Goal: Browse casually

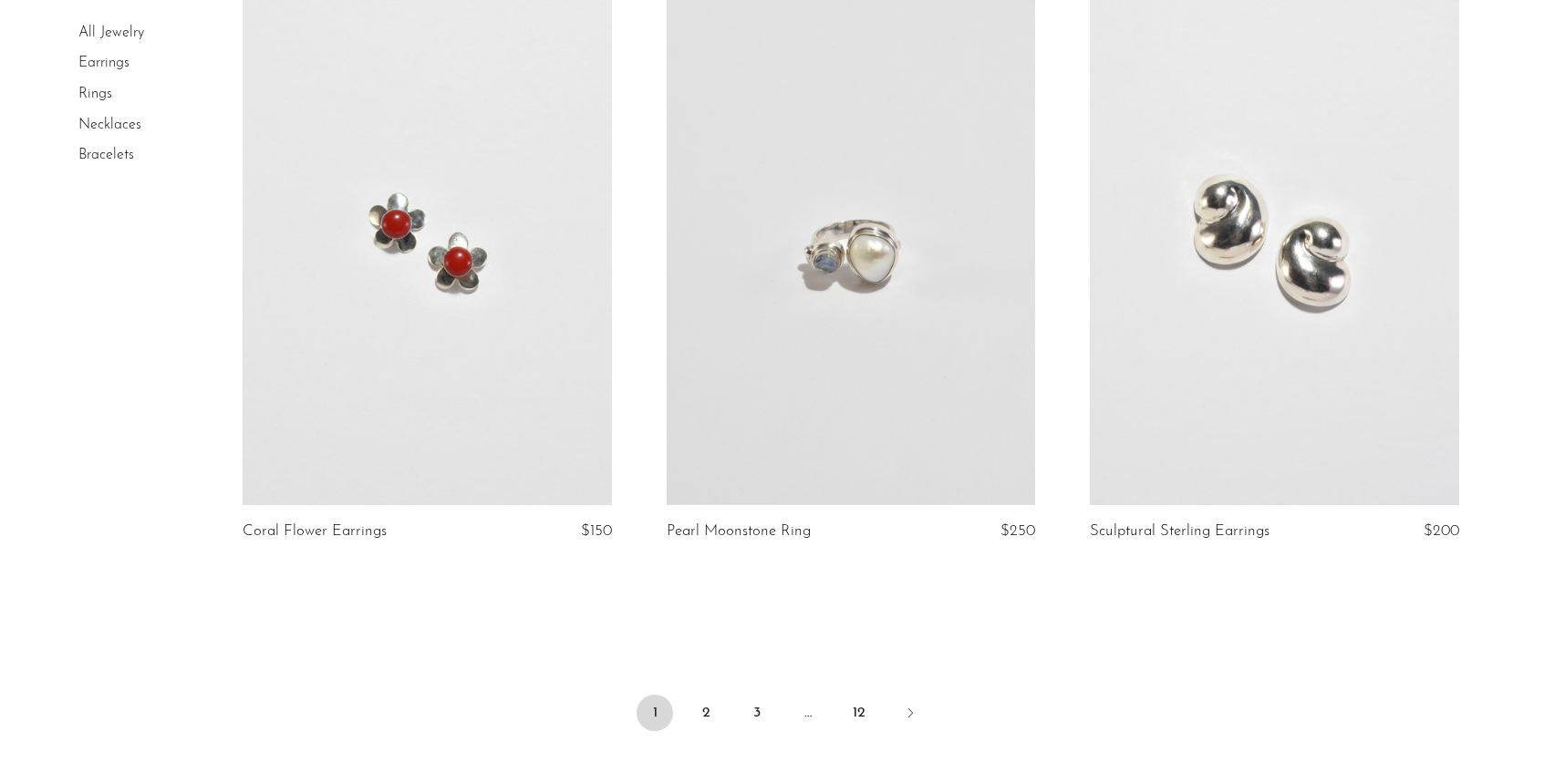
scroll to position [7026, 0]
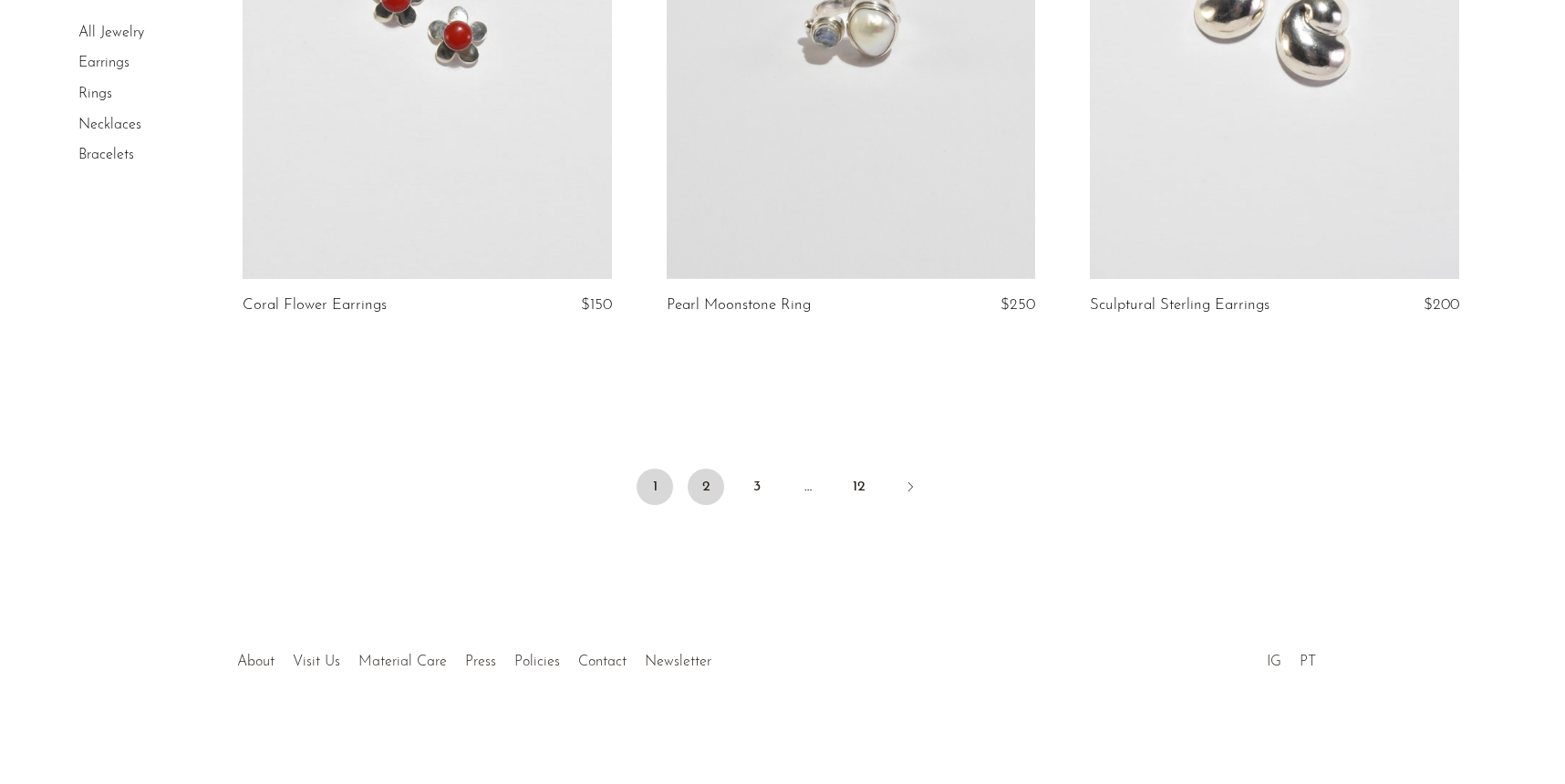
click at [706, 488] on link "2" at bounding box center [706, 486] width 37 height 37
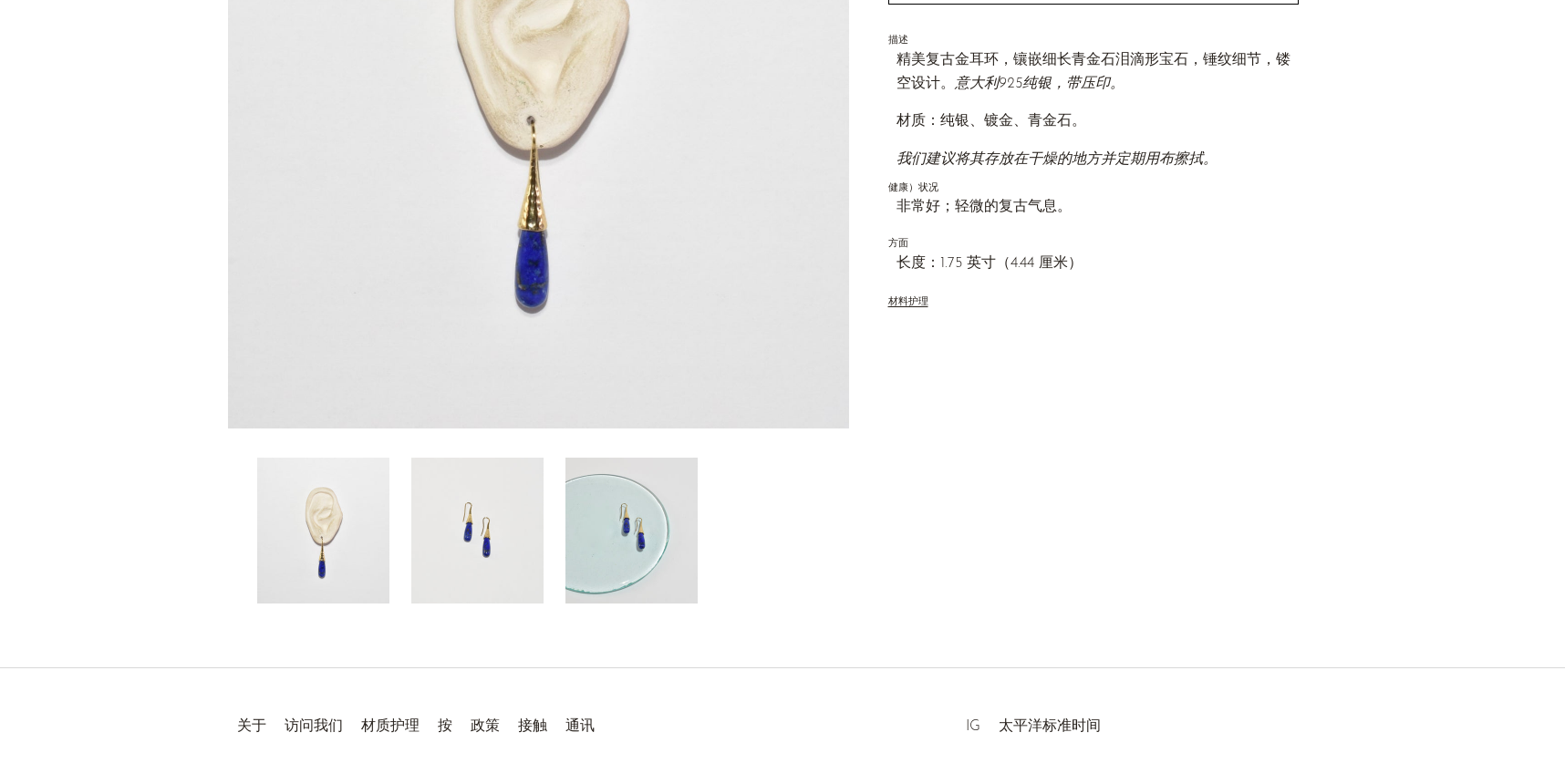
scroll to position [403, 0]
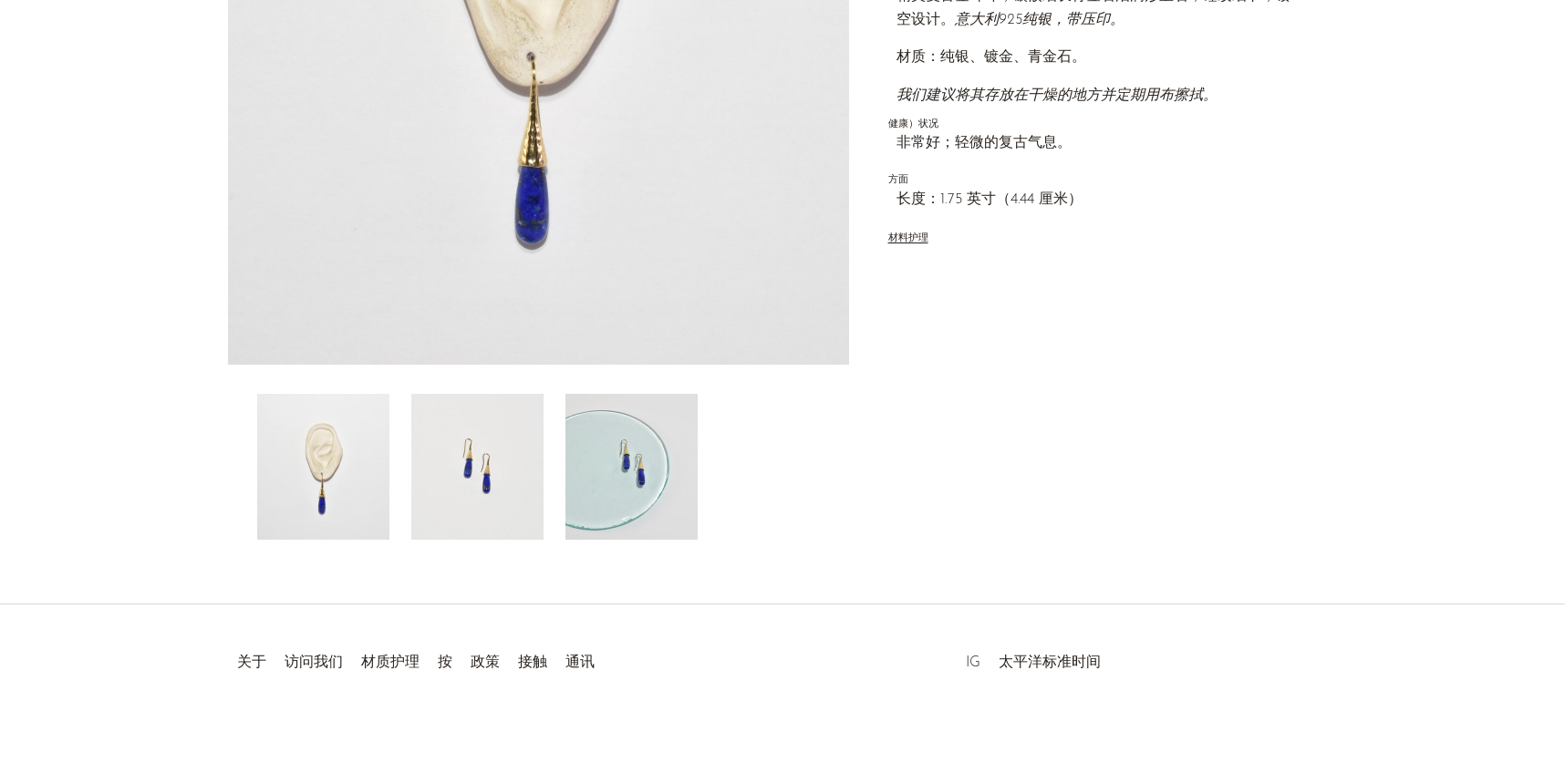
click at [683, 429] on img at bounding box center [632, 466] width 132 height 146
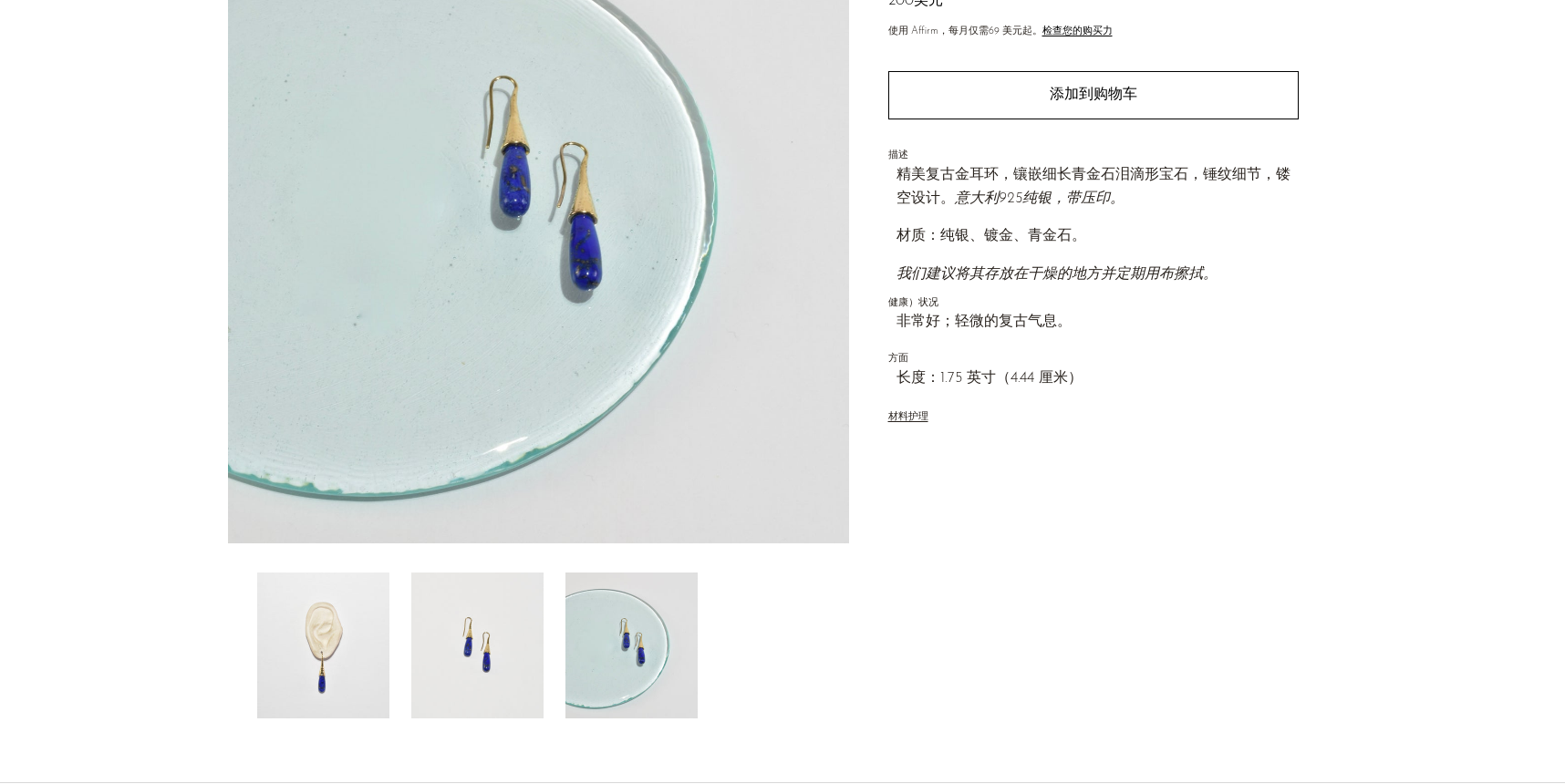
scroll to position [90, 0]
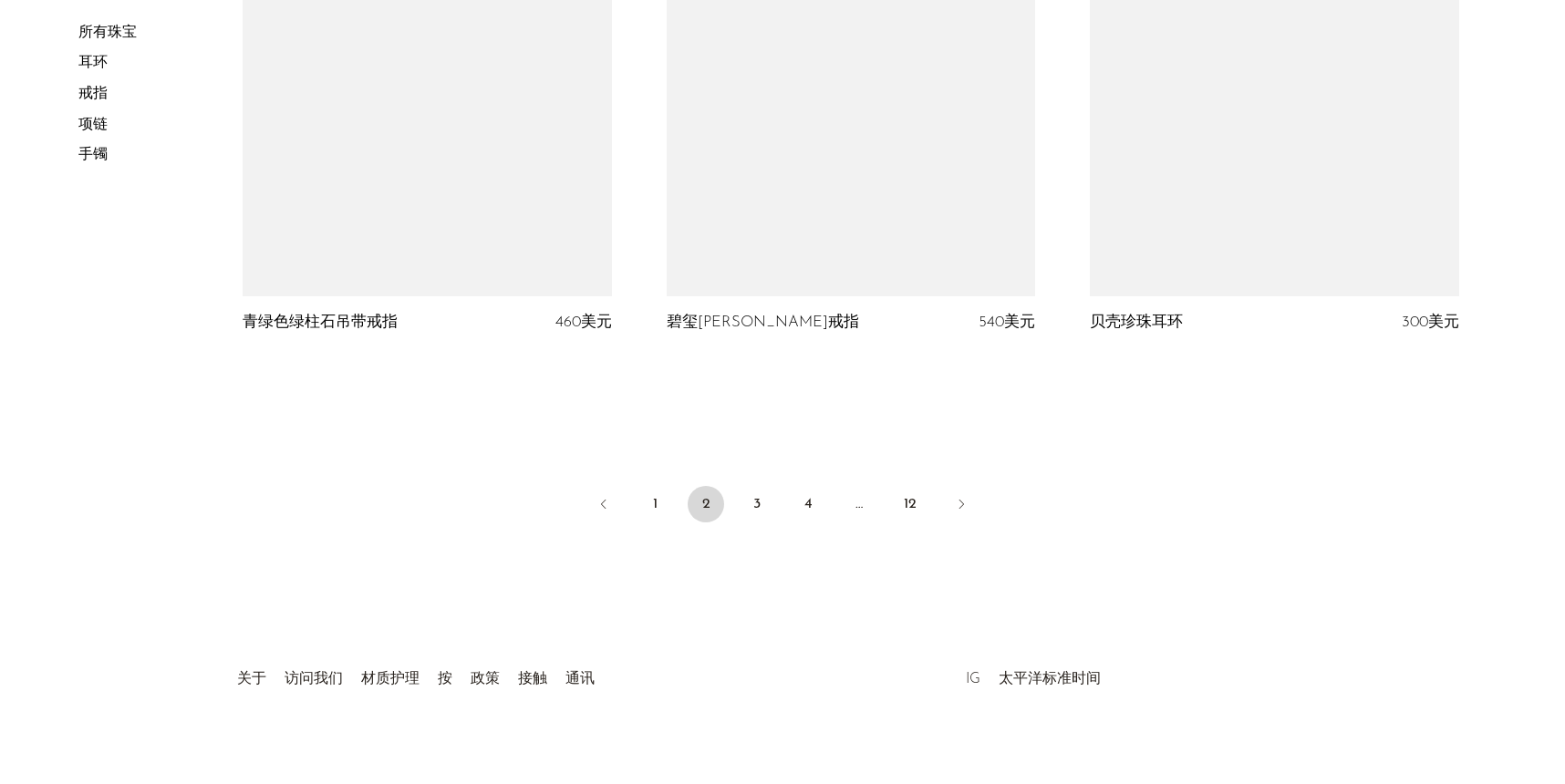
scroll to position [6976, 0]
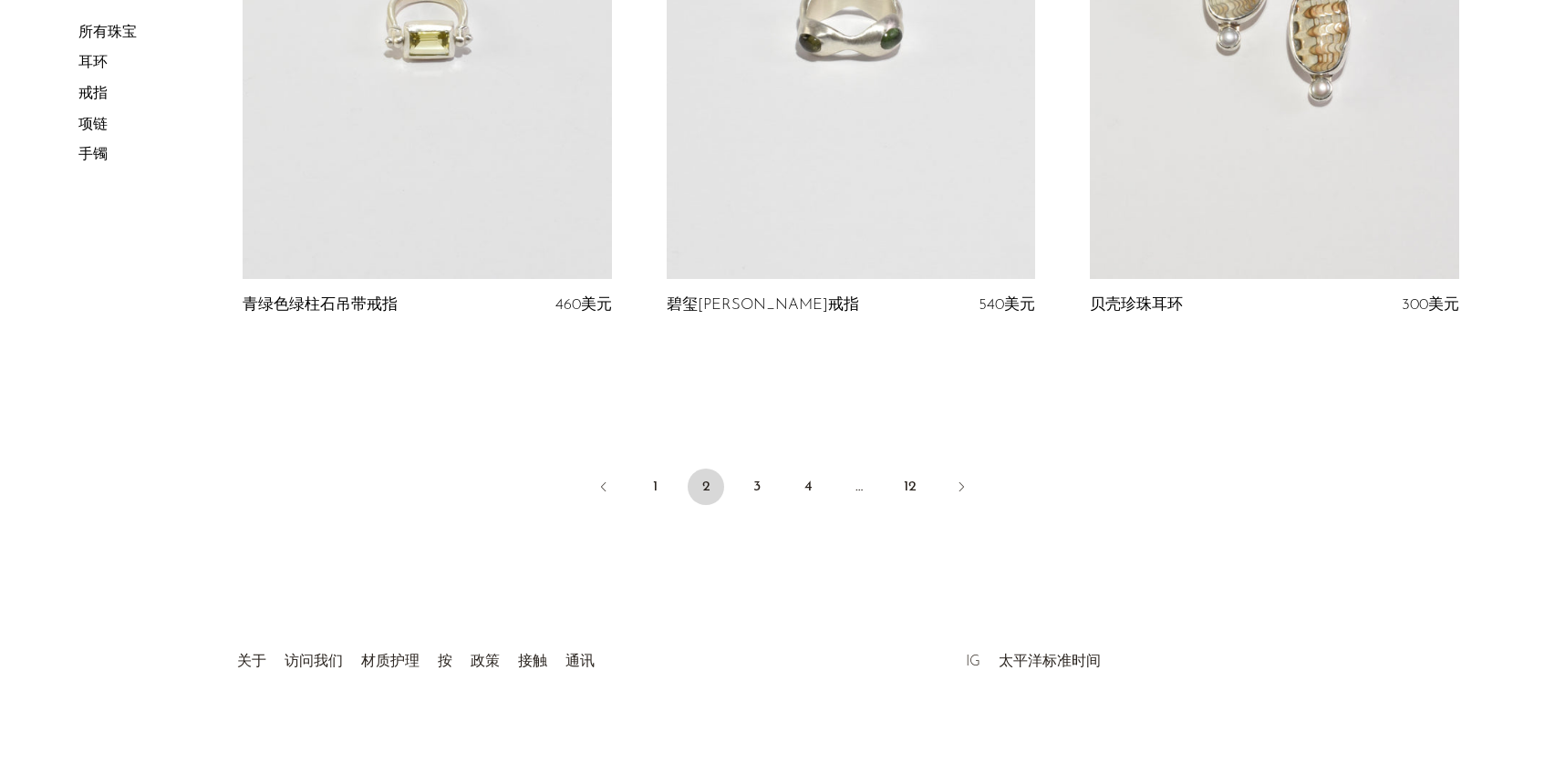
click at [975, 666] on font "IG" at bounding box center [973, 661] width 14 height 14
